Goal: Information Seeking & Learning: Check status

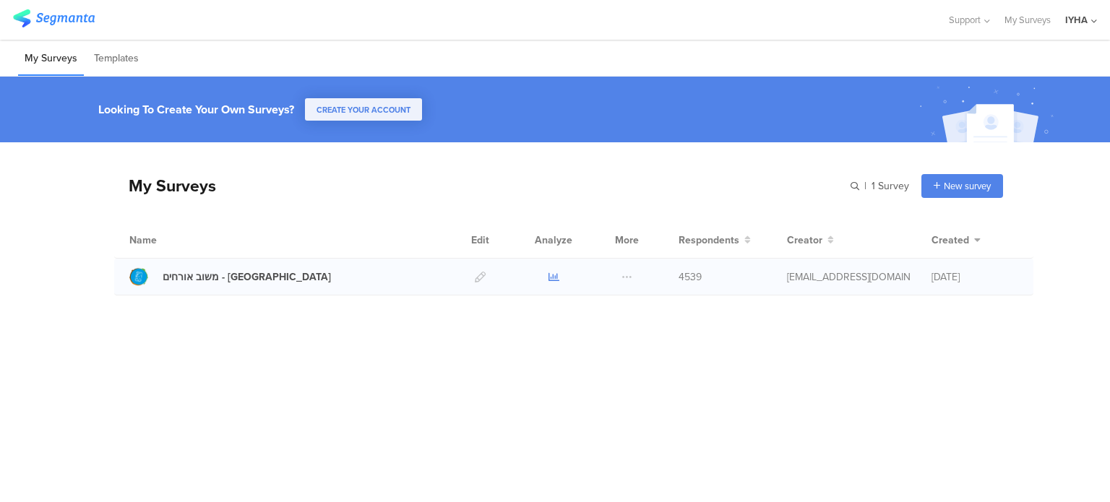
click at [551, 277] on icon at bounding box center [554, 277] width 11 height 11
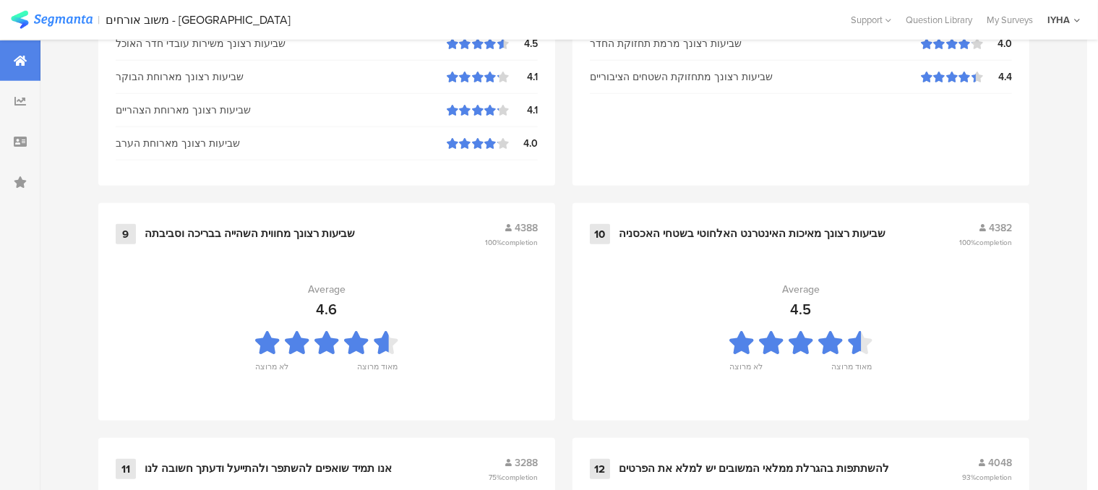
scroll to position [1625, 0]
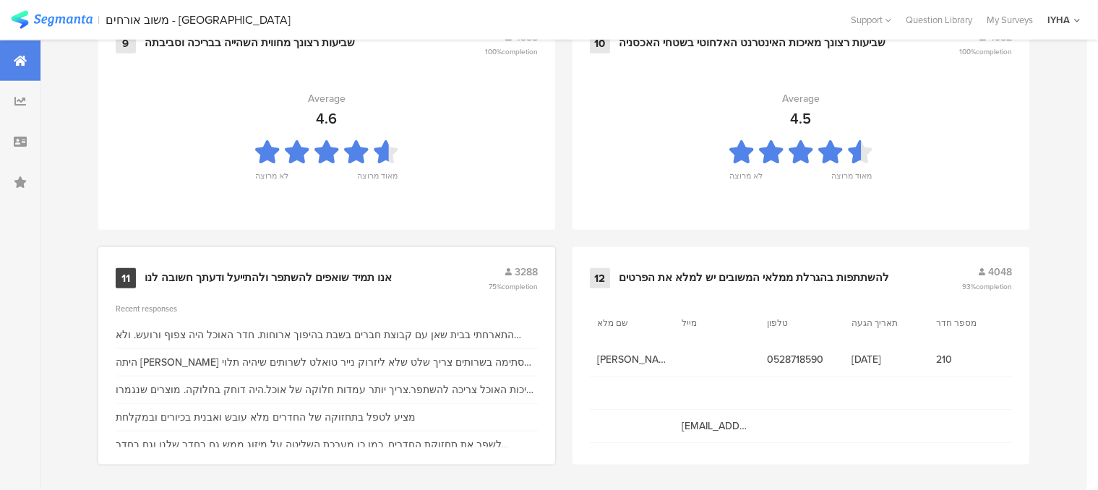
click at [342, 271] on div "אנו תמיד שואפים להשתפר ולהתייעל ודעתך חשובה לנו" at bounding box center [268, 278] width 247 height 14
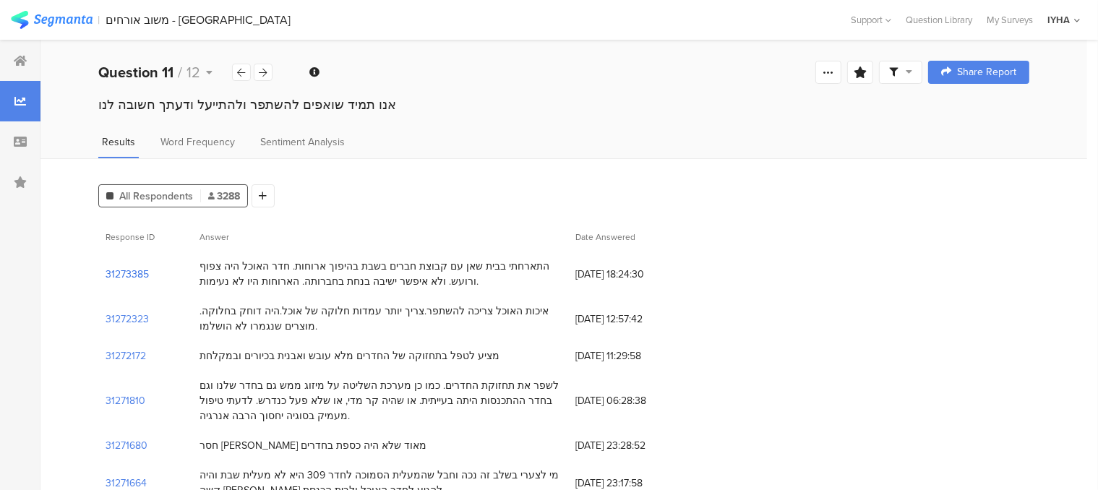
click at [140, 274] on section "31273385" at bounding box center [127, 274] width 43 height 15
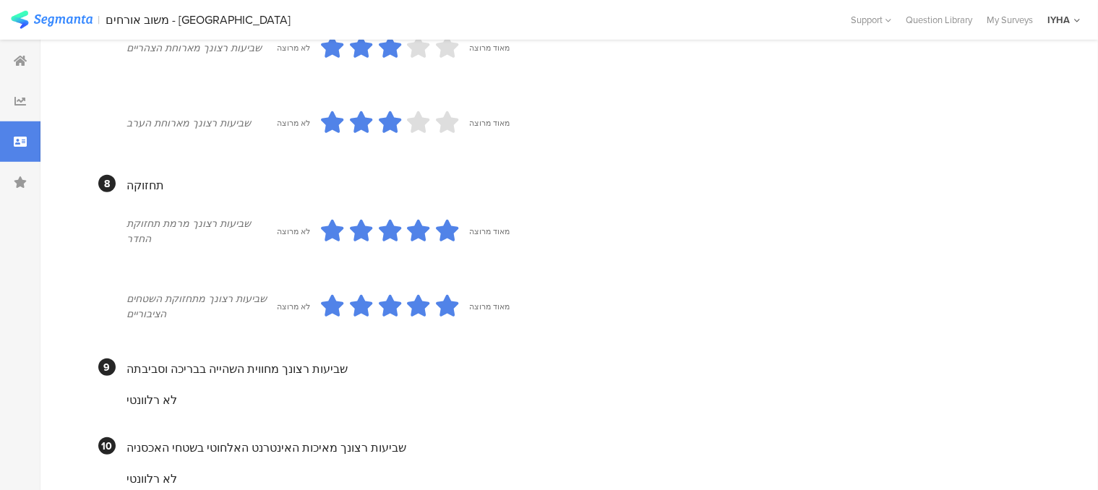
scroll to position [947, 0]
